Goal: Task Accomplishment & Management: Complete application form

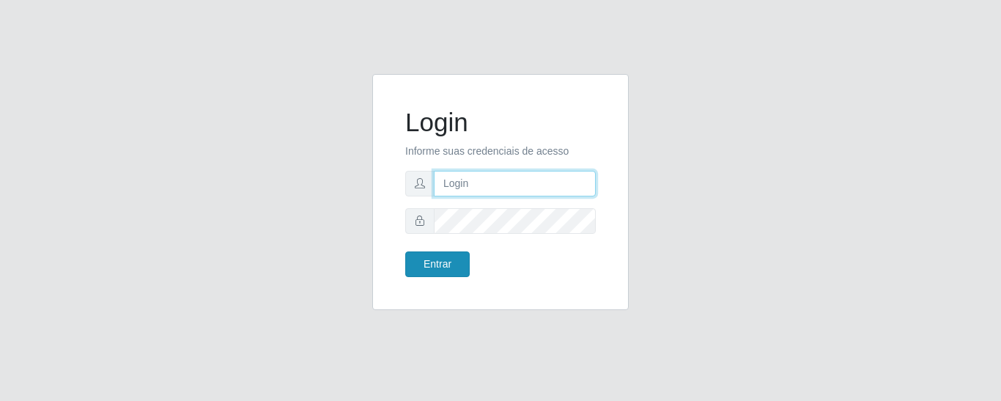
type input "precobom@rejane"
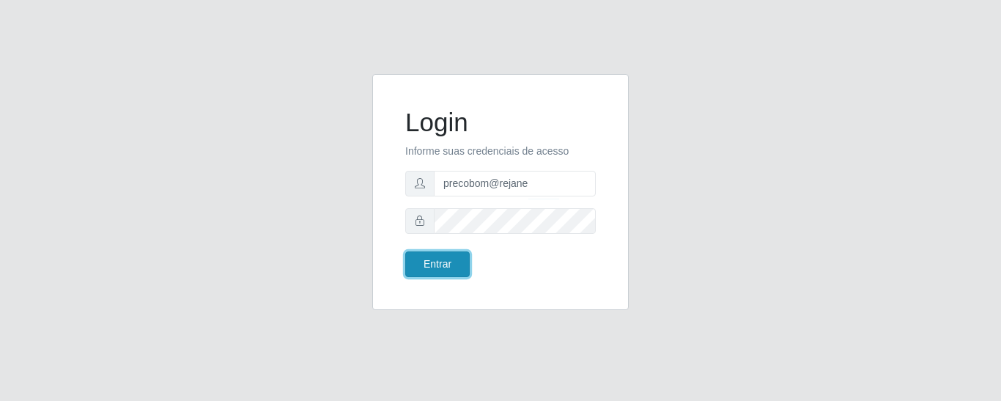
click at [429, 267] on button "Entrar" at bounding box center [437, 264] width 64 height 26
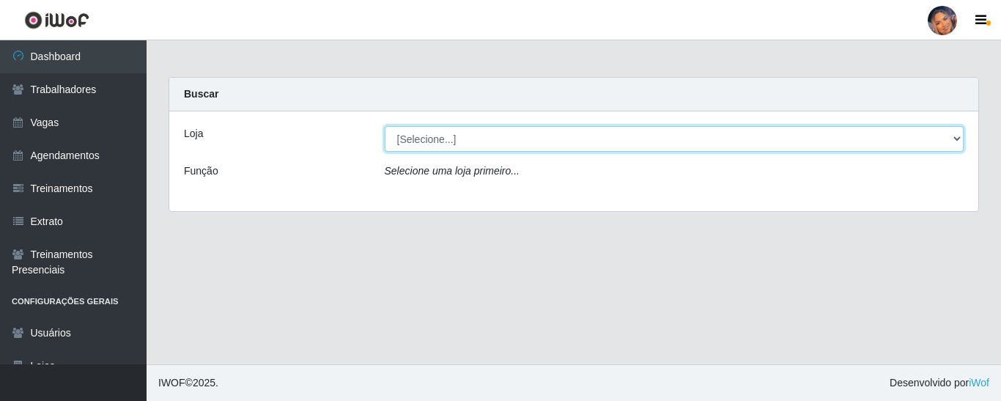
click at [945, 137] on select "[Selecione...] Supermercado Preço Bom" at bounding box center [674, 139] width 579 height 26
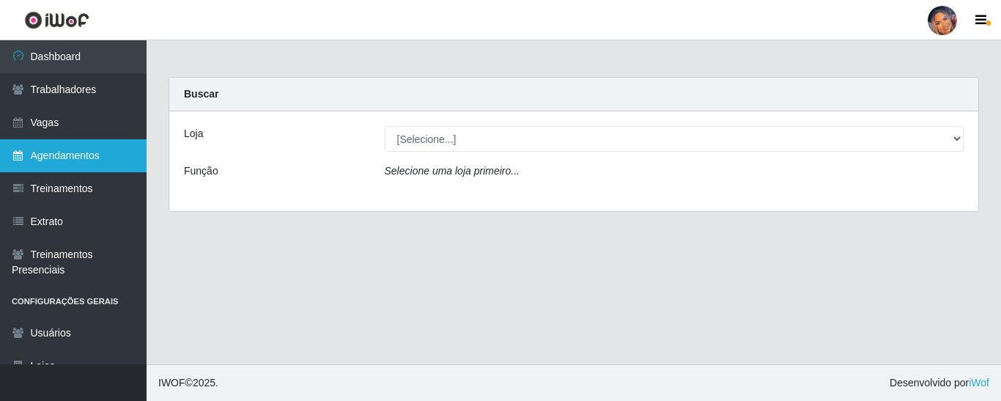
click at [67, 153] on link "Agendamentos" at bounding box center [73, 155] width 147 height 33
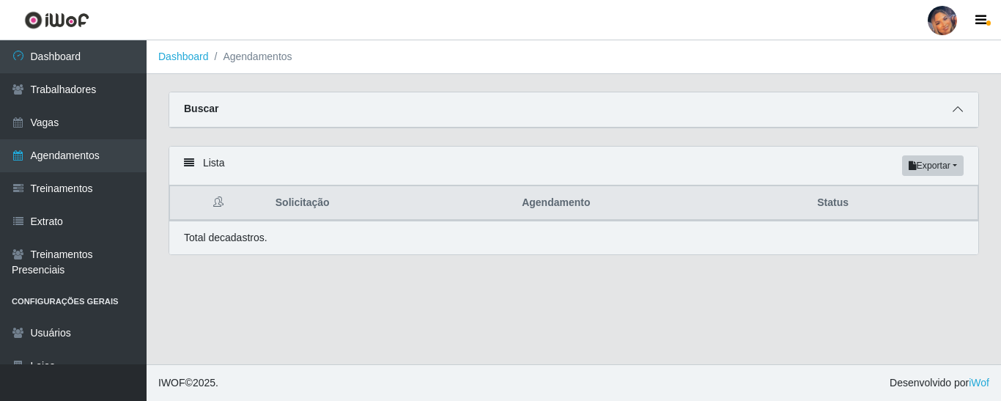
click at [955, 114] on icon at bounding box center [957, 109] width 10 height 10
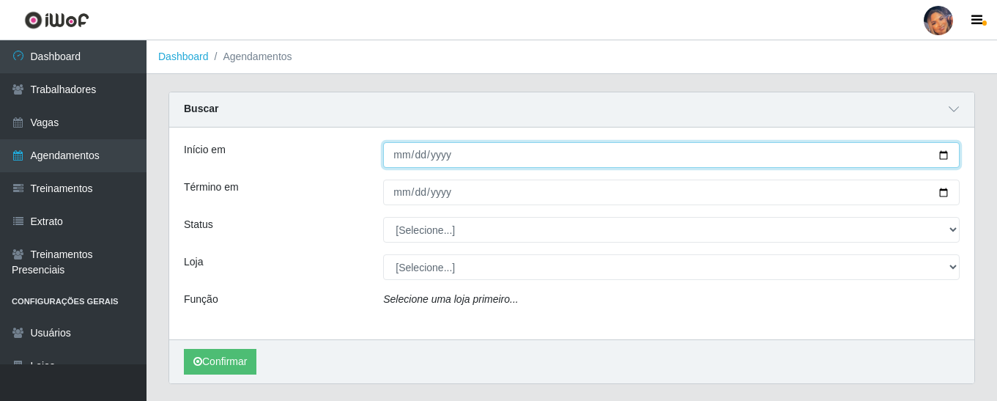
click at [947, 152] on input "Início em" at bounding box center [671, 155] width 577 height 26
type input "[DATE]"
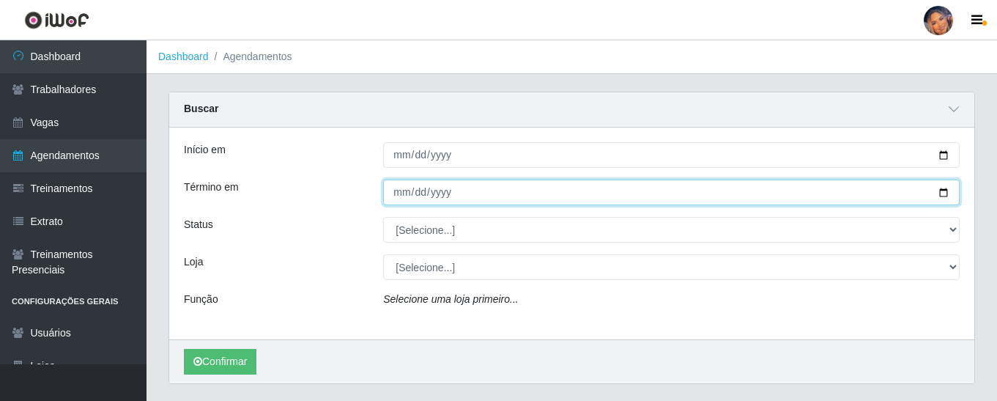
click at [941, 195] on input "Término em" at bounding box center [671, 192] width 577 height 26
type input "[DATE]"
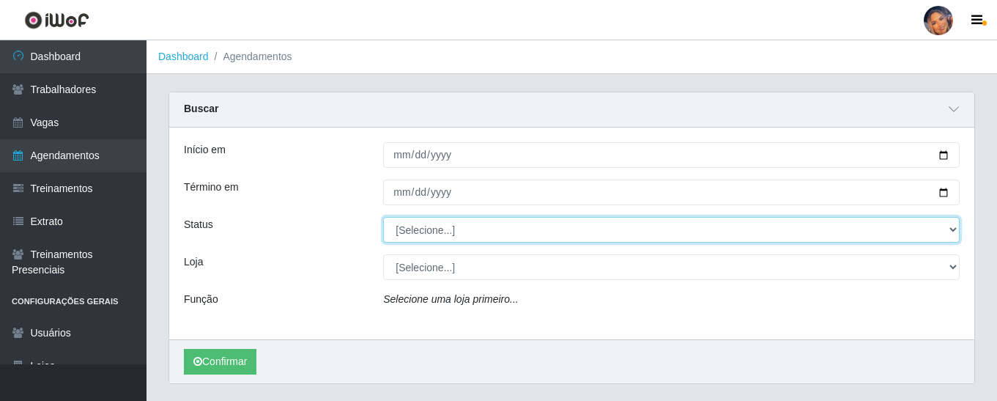
click at [932, 230] on select "[Selecione...] AGENDADO AGUARDANDO LIBERAR EM ANDAMENTO EM REVISÃO FINALIZADO C…" at bounding box center [671, 230] width 577 height 26
select select "AGENDADO"
click at [383, 218] on select "[Selecione...] AGENDADO AGUARDANDO LIBERAR EM ANDAMENTO EM REVISÃO FINALIZADO C…" at bounding box center [671, 230] width 577 height 26
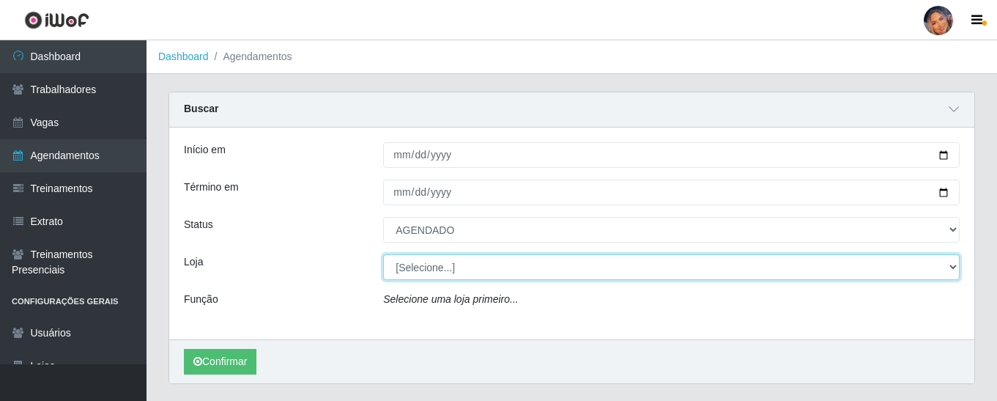
click at [504, 274] on select "[Selecione...] Supermercado Preço Bom" at bounding box center [671, 267] width 577 height 26
select select "169"
click at [383, 255] on select "[Selecione...] Supermercado Preço Bom" at bounding box center [671, 267] width 577 height 26
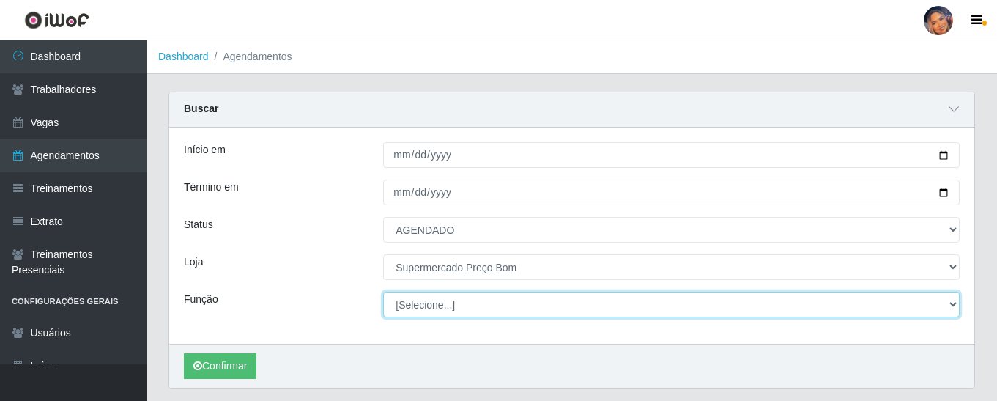
click at [475, 311] on select "[Selecione...] ASG ASG + ASG ++ Balconista Balconista + Balconista ++ Embalador…" at bounding box center [671, 305] width 577 height 26
select select "22"
click at [383, 292] on select "[Selecione...] ASG ASG + ASG ++ Balconista Balconista + Balconista ++ Embalador…" at bounding box center [671, 305] width 577 height 26
